Goal: Information Seeking & Learning: Learn about a topic

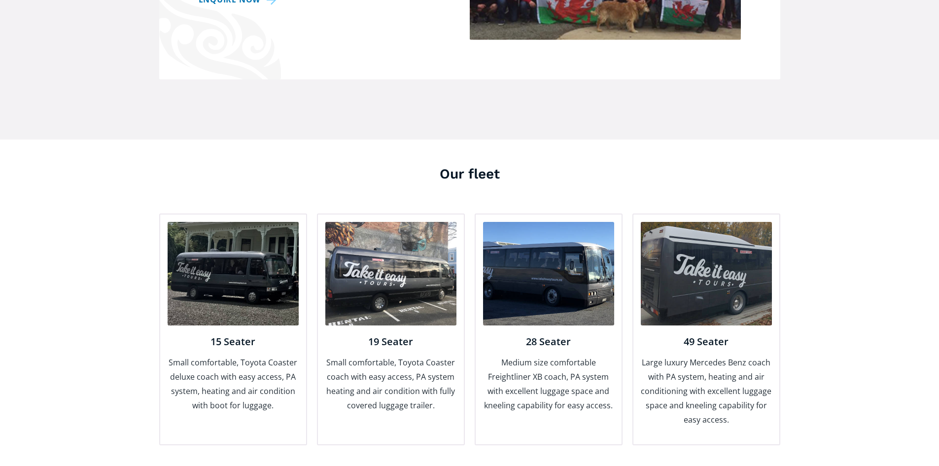
scroll to position [1134, 0]
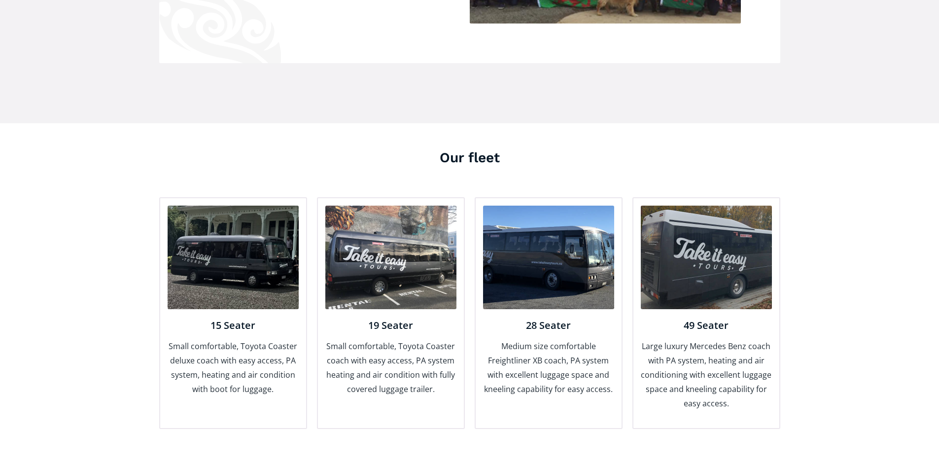
click at [718, 286] on img at bounding box center [706, 258] width 131 height 104
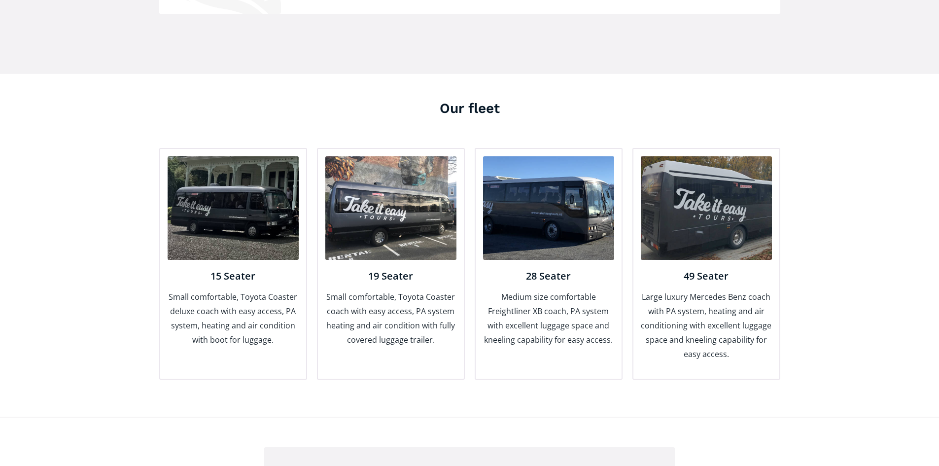
click at [681, 181] on img at bounding box center [706, 208] width 131 height 104
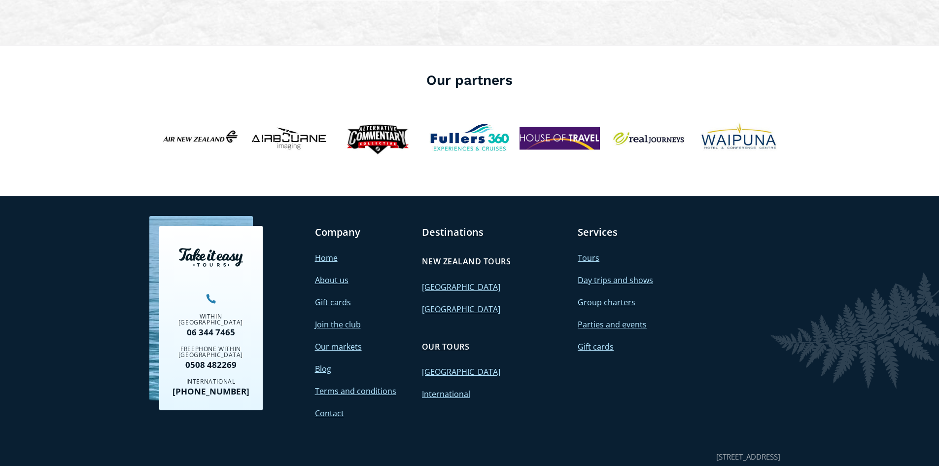
scroll to position [2466, 0]
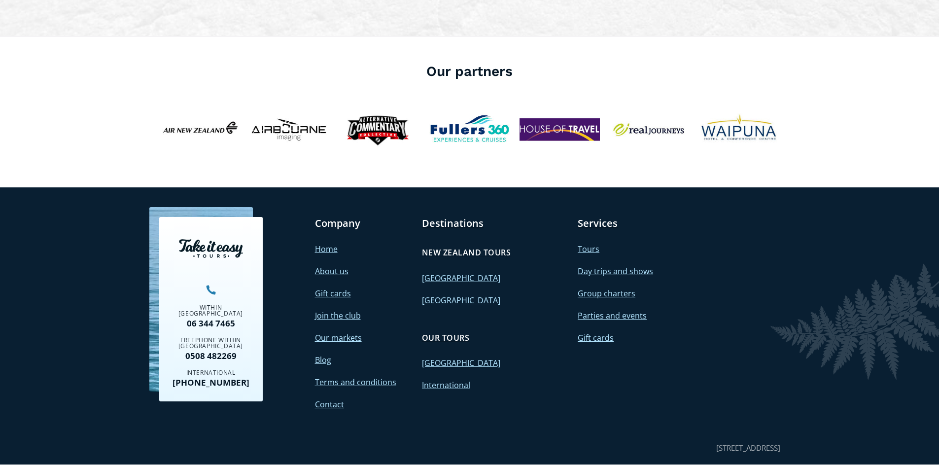
click at [614, 310] on link "Parties and events" at bounding box center [612, 315] width 69 height 11
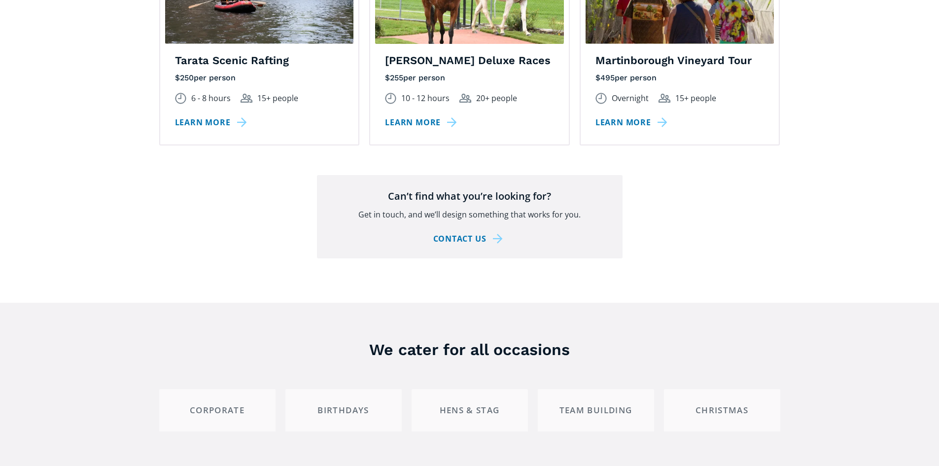
scroll to position [1726, 0]
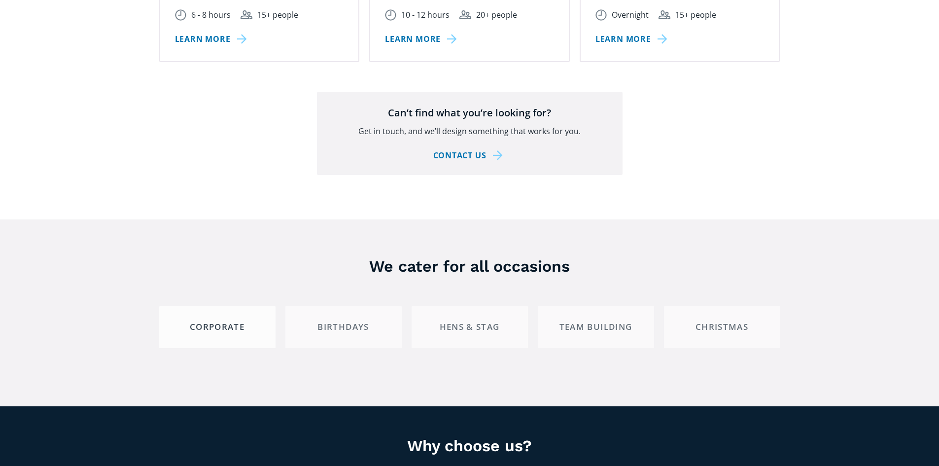
click at [252, 320] on link "Corporate" at bounding box center [217, 326] width 116 height 41
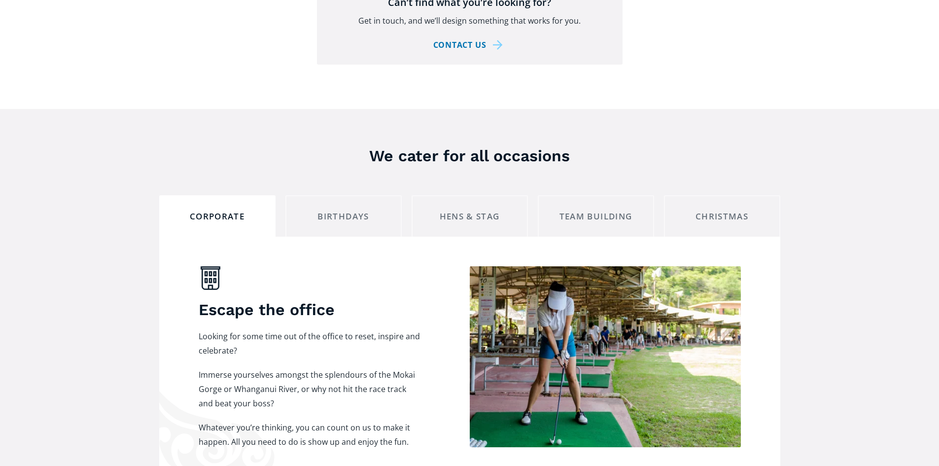
scroll to position [1972, 0]
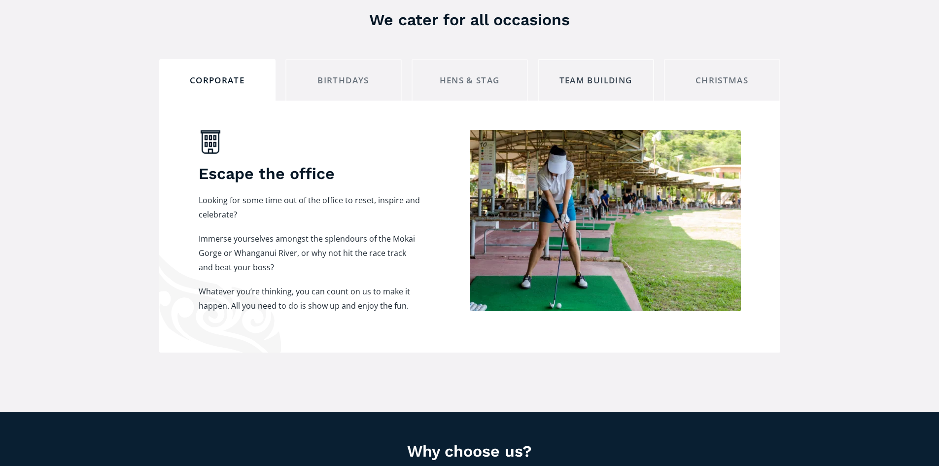
click at [608, 73] on link "Team building" at bounding box center [596, 79] width 116 height 41
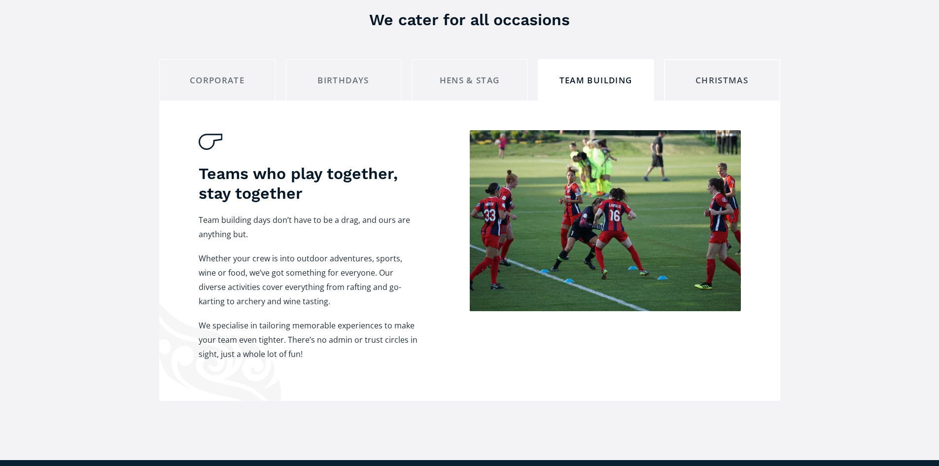
click at [692, 74] on link "Christmas" at bounding box center [722, 79] width 116 height 41
